Goal: Check status: Check status

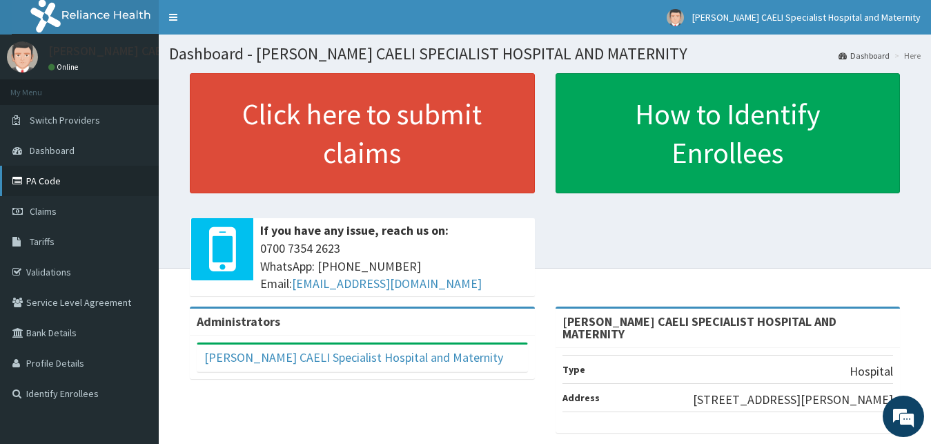
click at [44, 177] on link "PA Code" at bounding box center [79, 181] width 159 height 30
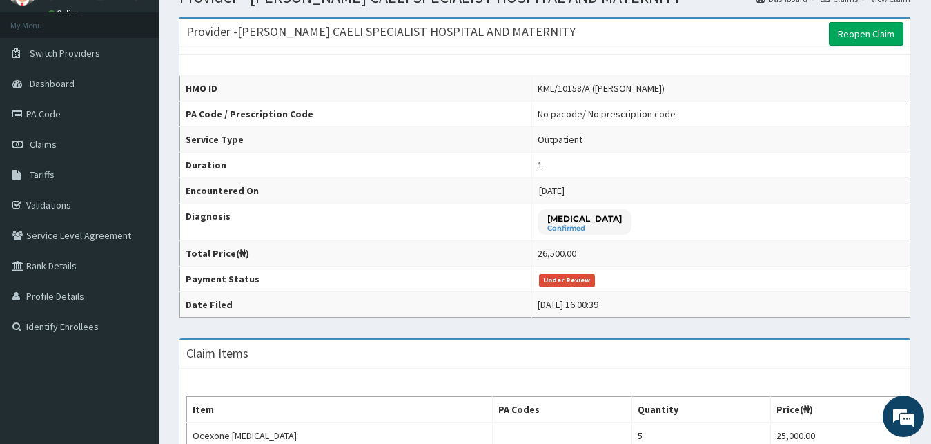
scroll to position [17, 0]
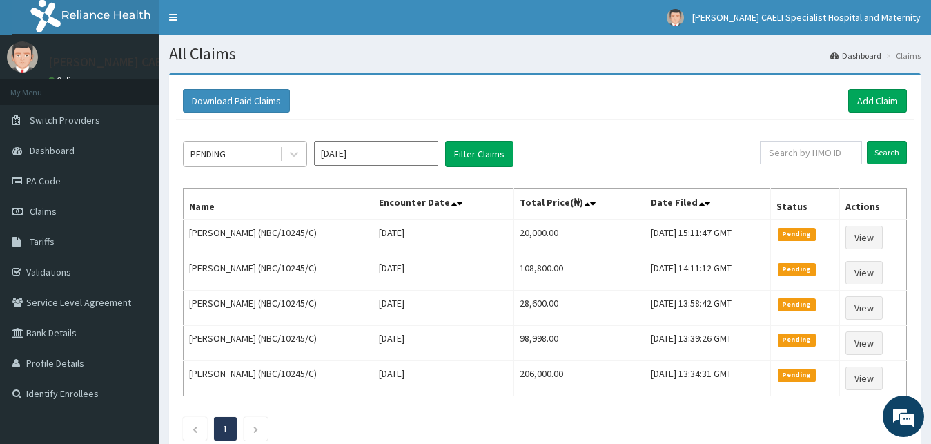
click at [233, 156] on div "PENDING" at bounding box center [232, 154] width 96 height 22
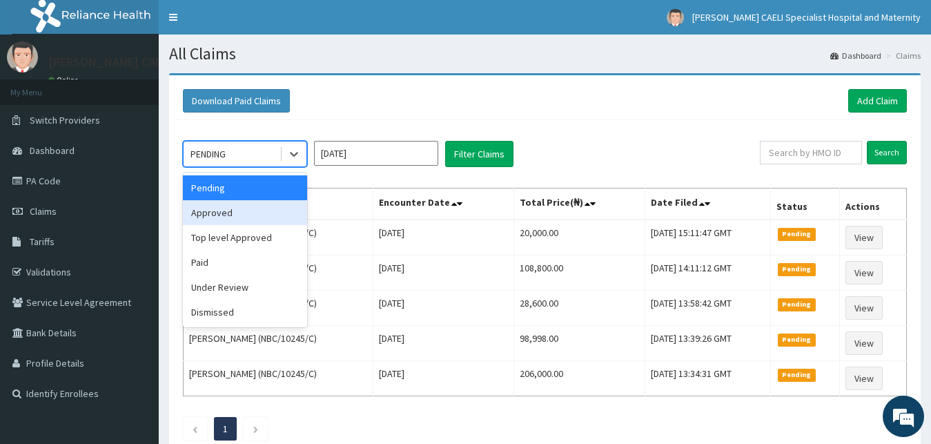
click at [261, 213] on div "Approved" at bounding box center [245, 212] width 124 height 25
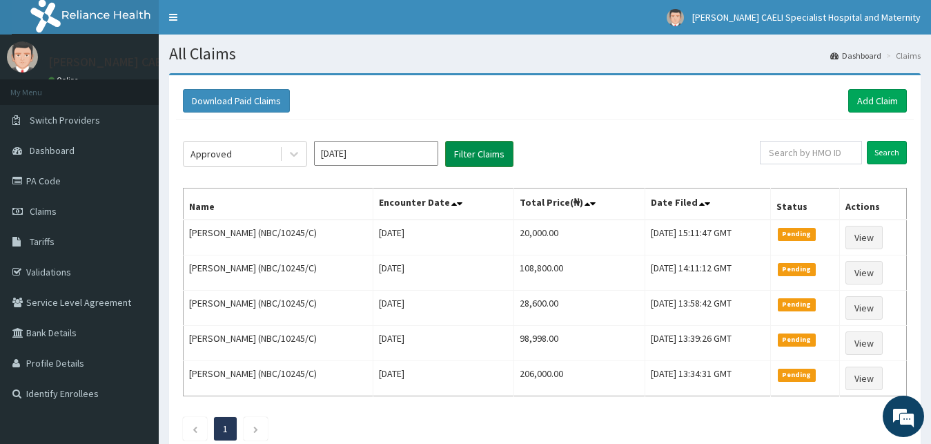
click at [473, 152] on button "Filter Claims" at bounding box center [479, 154] width 68 height 26
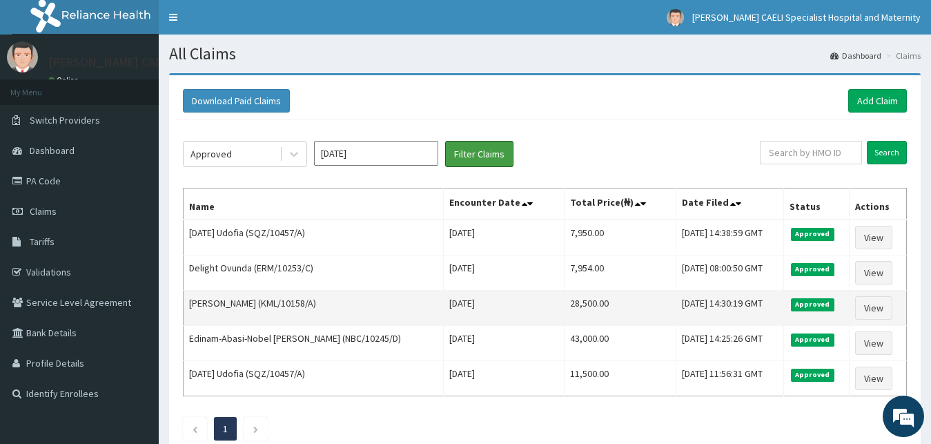
click at [445, 141] on button "Filter Claims" at bounding box center [479, 154] width 68 height 26
